Goal: Book appointment/travel/reservation

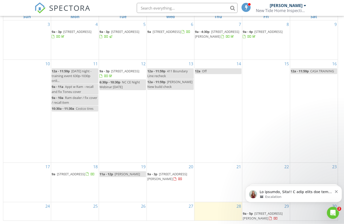
scroll to position [87, 0]
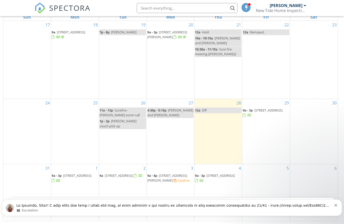
scroll to position [80, 0]
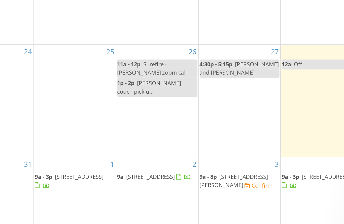
click at [147, 173] on link "9a - 8p 2604 Sweet Sassafrass St NE, Leland 28451 Confirm" at bounding box center [170, 178] width 47 height 11
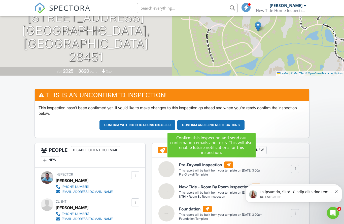
click at [175, 125] on button "Confirm and send notifications" at bounding box center [137, 126] width 76 height 10
